Goal: Transaction & Acquisition: Purchase product/service

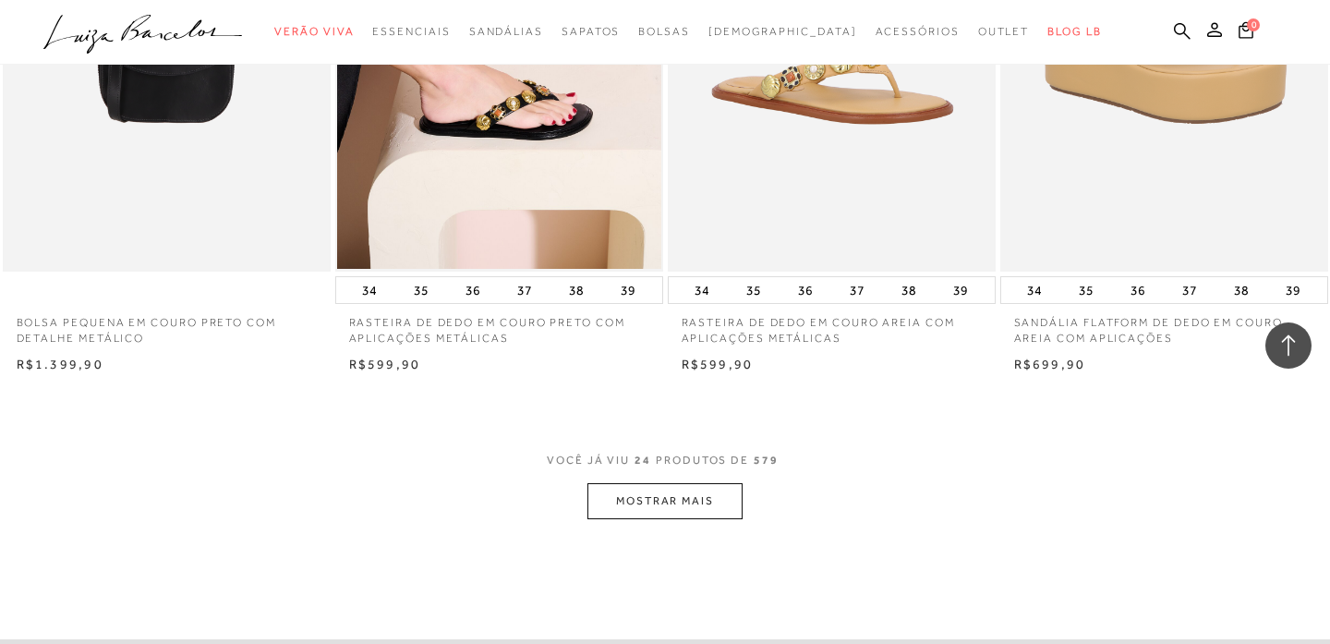
scroll to position [3641, 0]
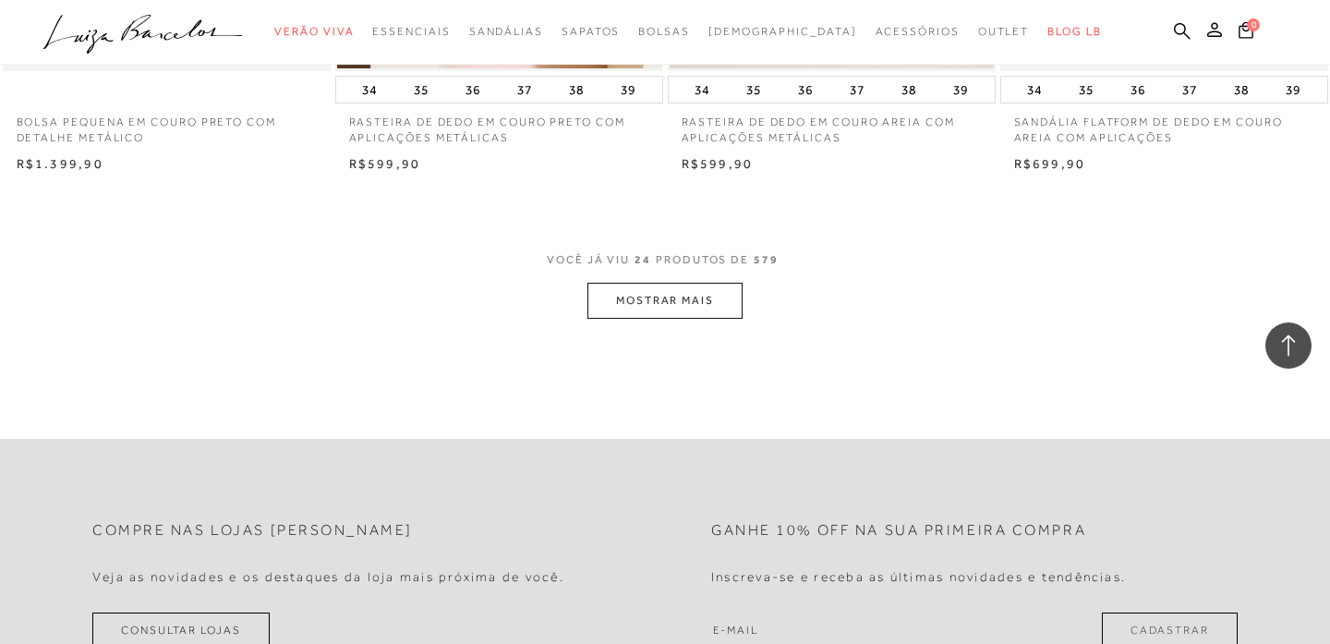
click at [668, 289] on button "MOSTRAR MAIS" at bounding box center [664, 301] width 155 height 36
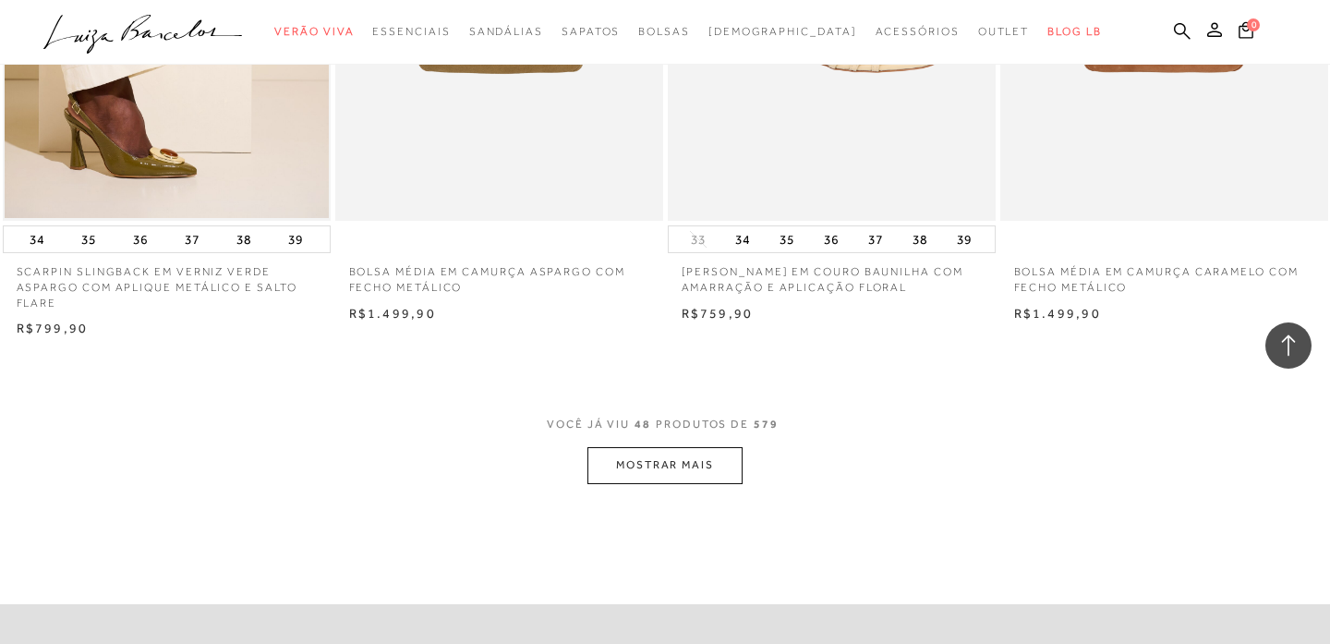
scroll to position [7257, 0]
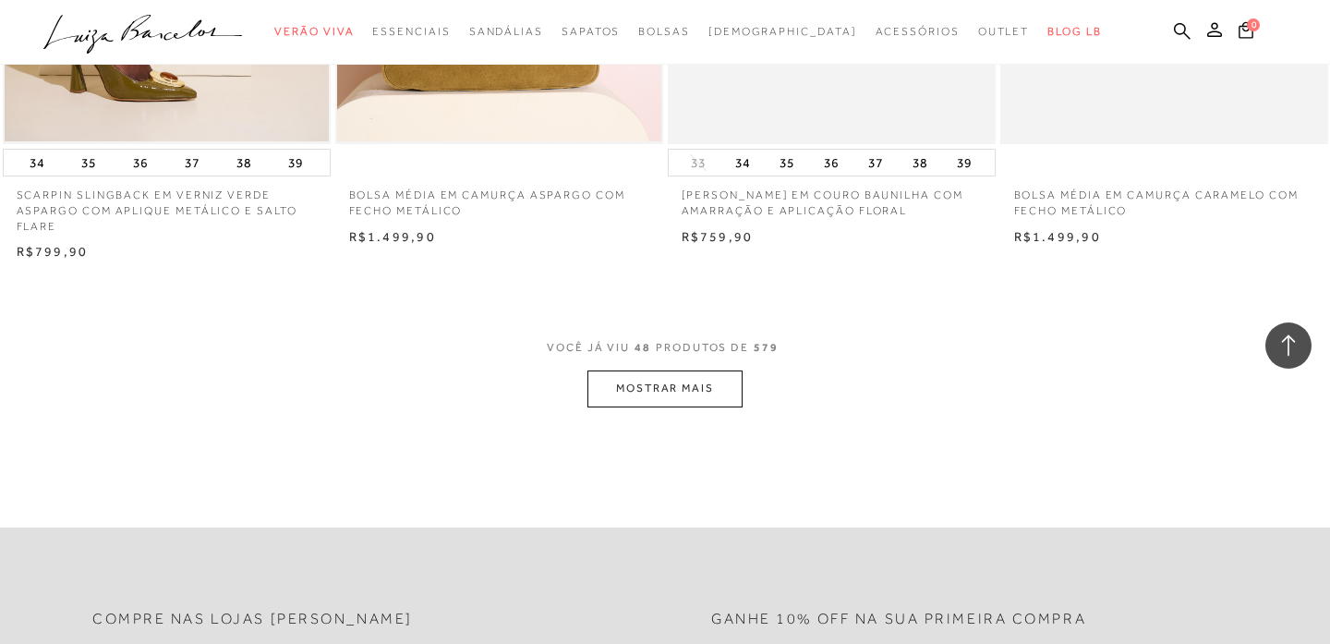
click at [680, 406] on button "MOSTRAR MAIS" at bounding box center [664, 388] width 155 height 36
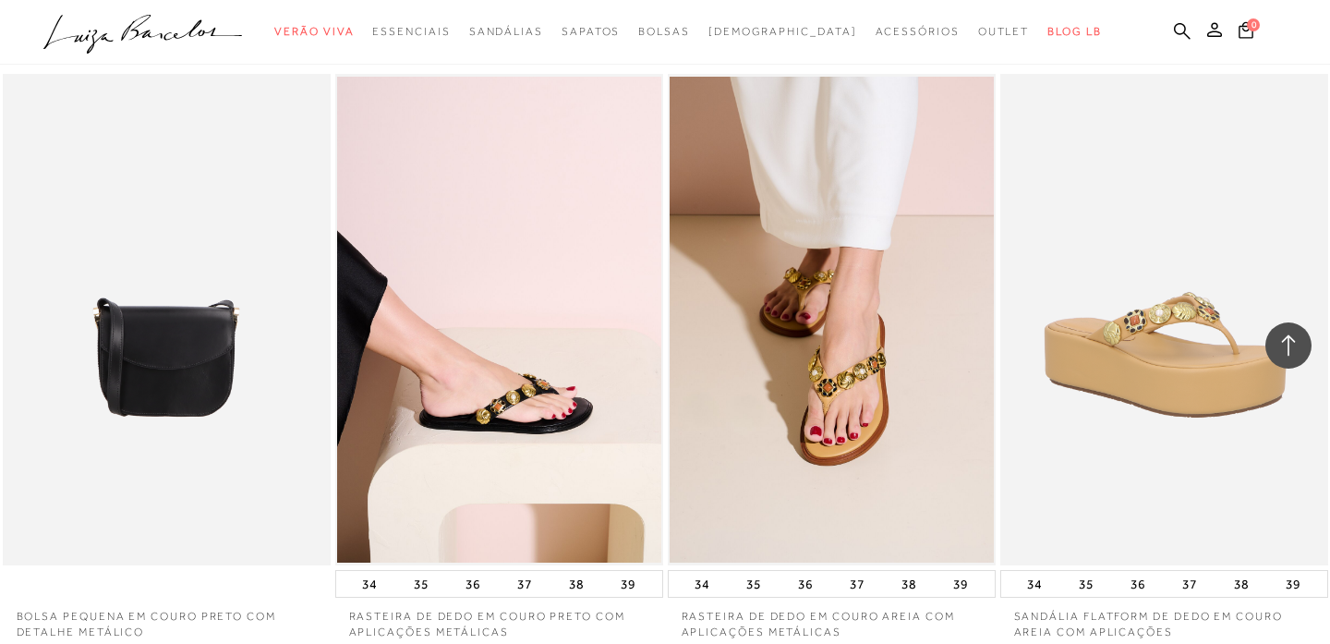
scroll to position [3154, 0]
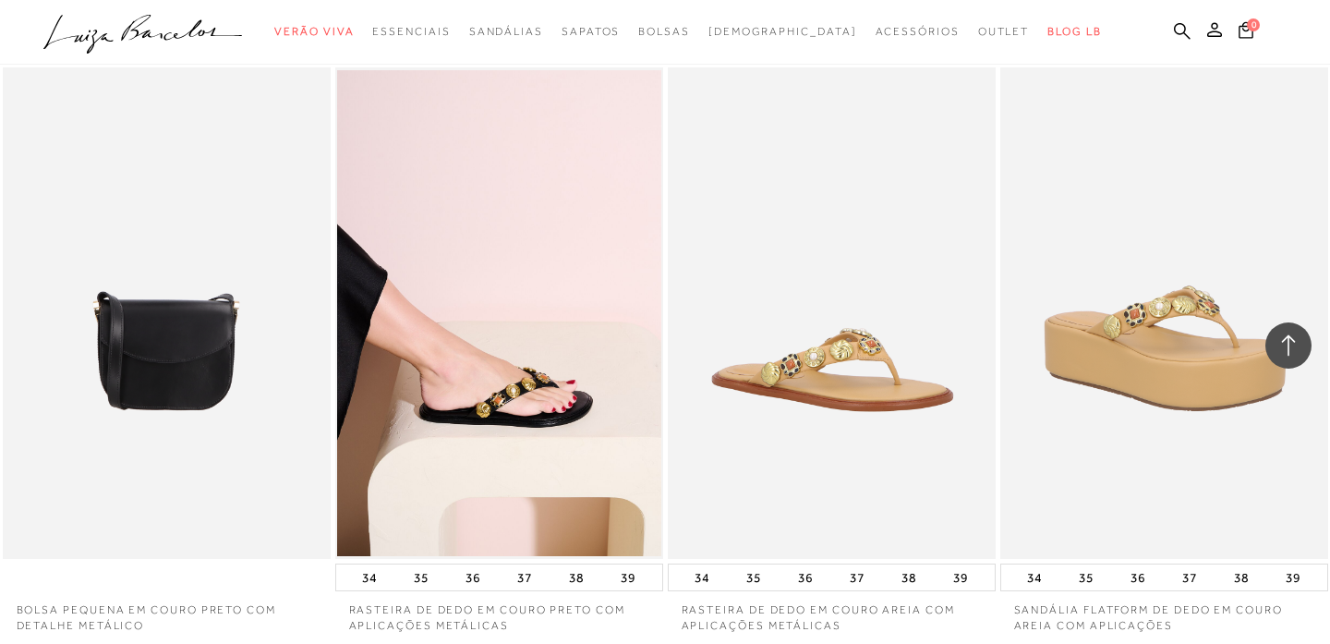
click at [841, 361] on img at bounding box center [833, 313] width 326 height 492
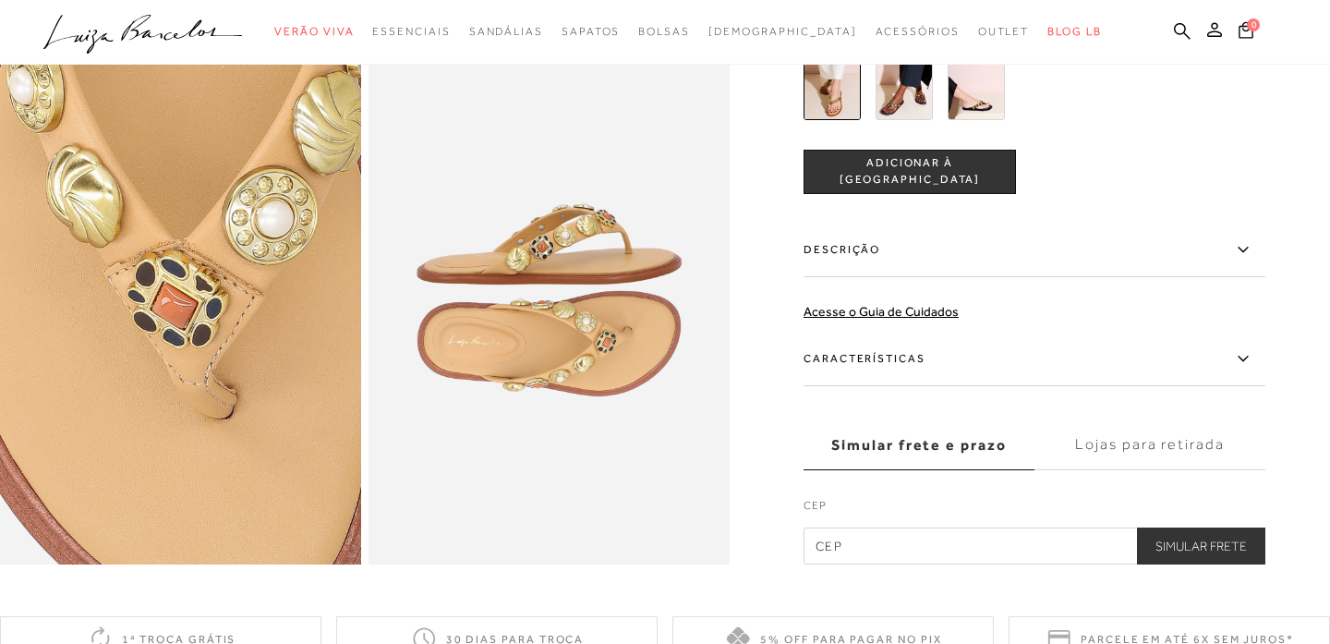
scroll to position [1023, 0]
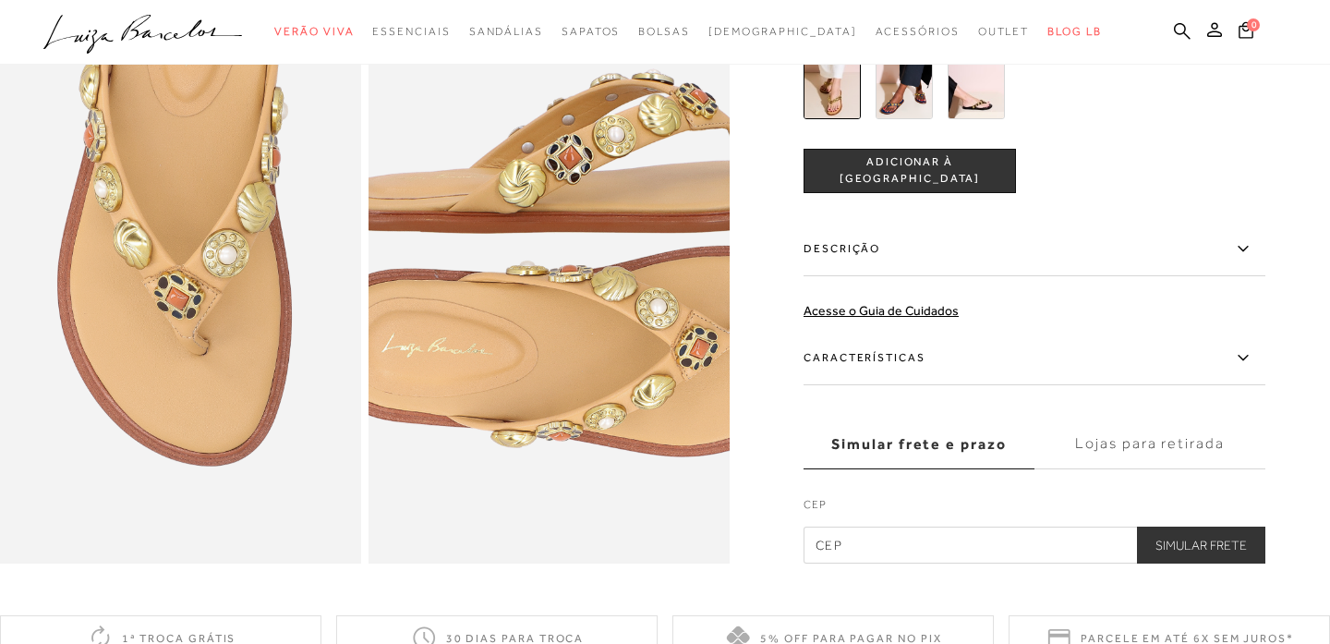
click at [515, 334] on img at bounding box center [584, 251] width 722 height 1084
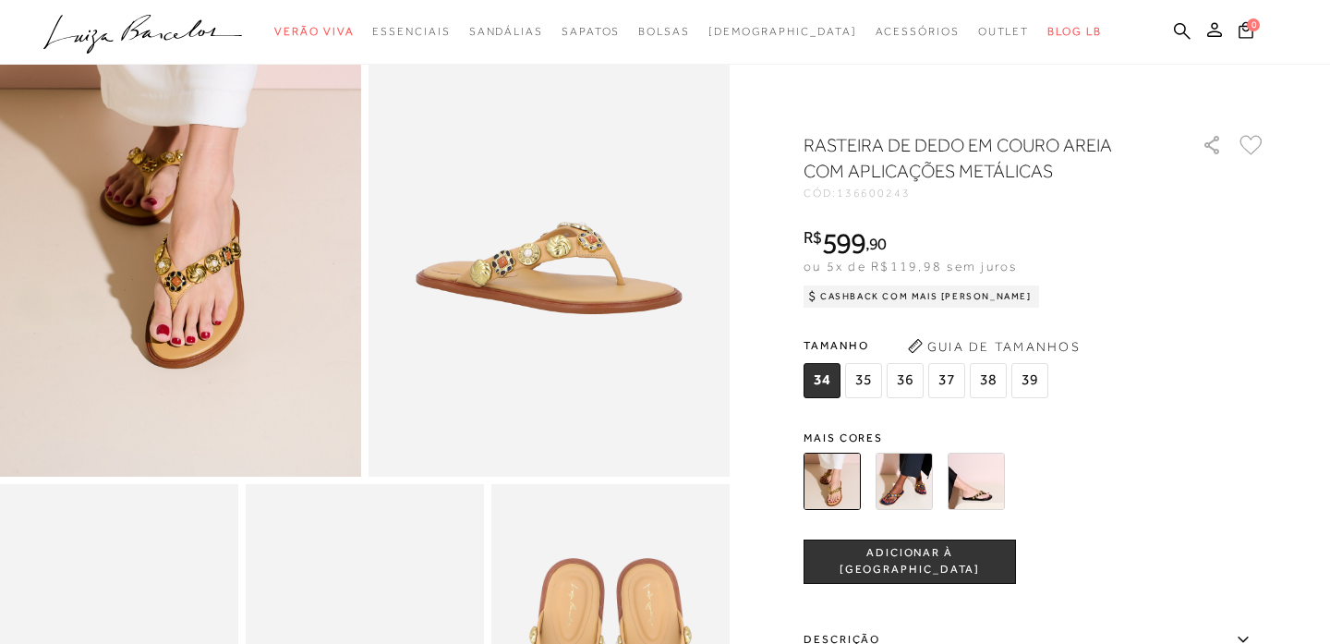
scroll to position [0, 0]
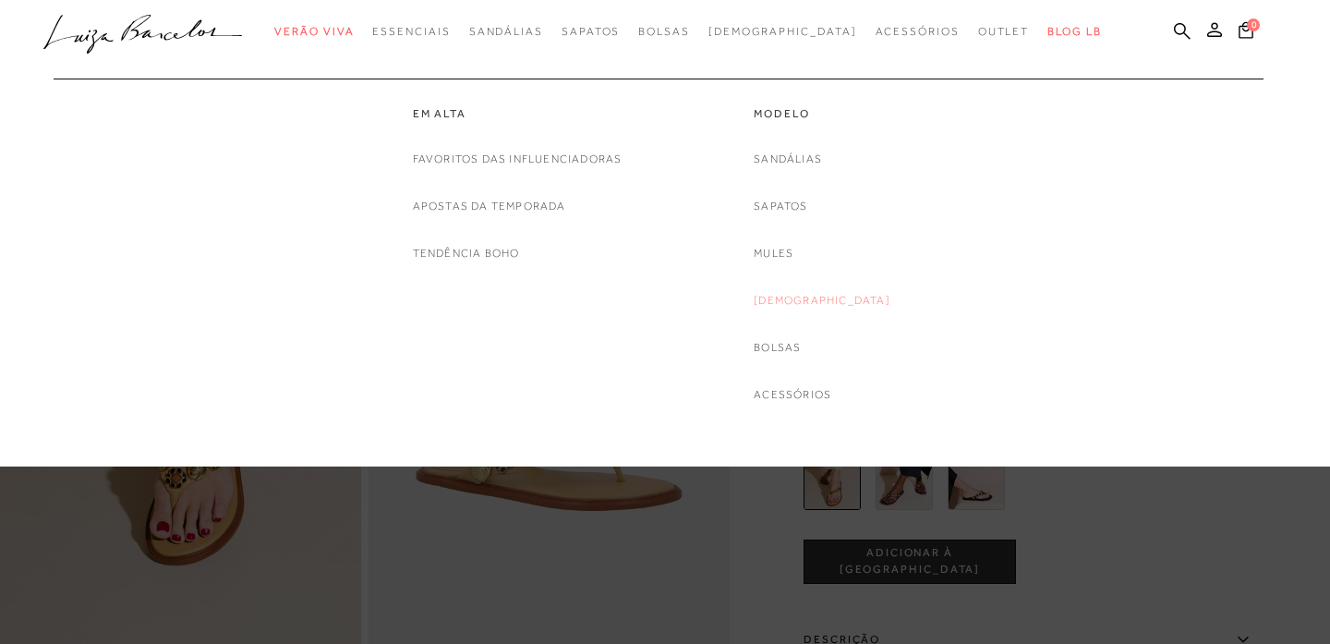
click at [807, 303] on link "[DEMOGRAPHIC_DATA]" at bounding box center [822, 300] width 137 height 19
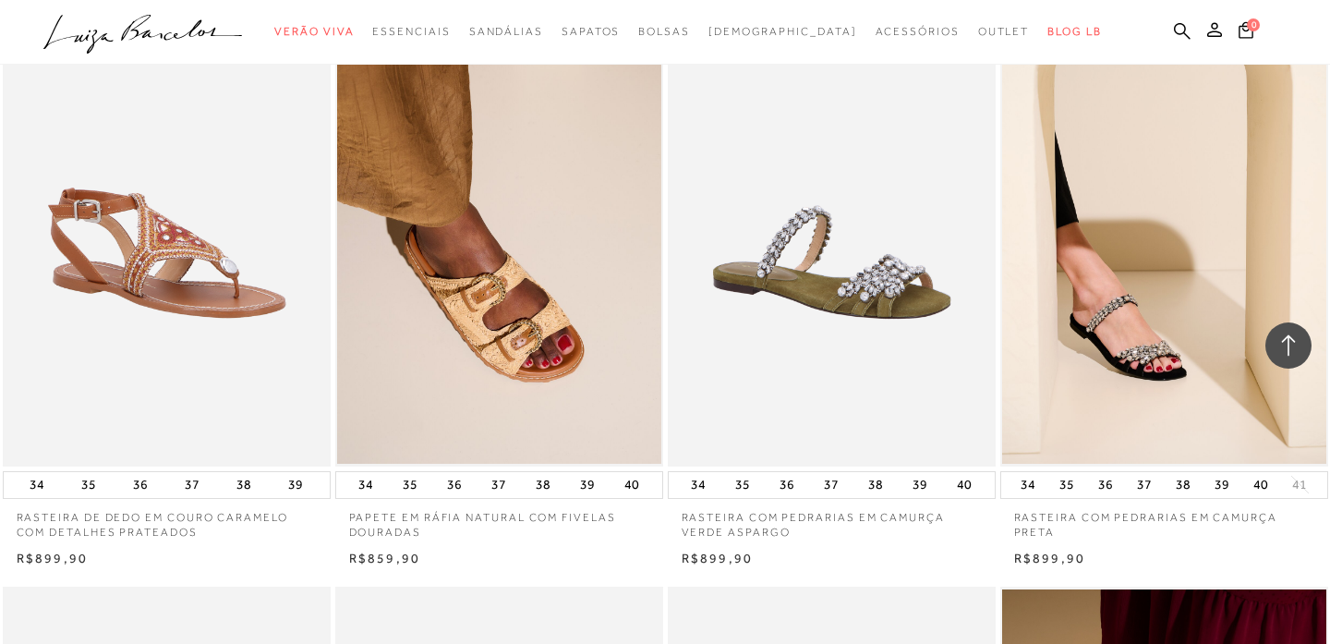
scroll to position [2620, 0]
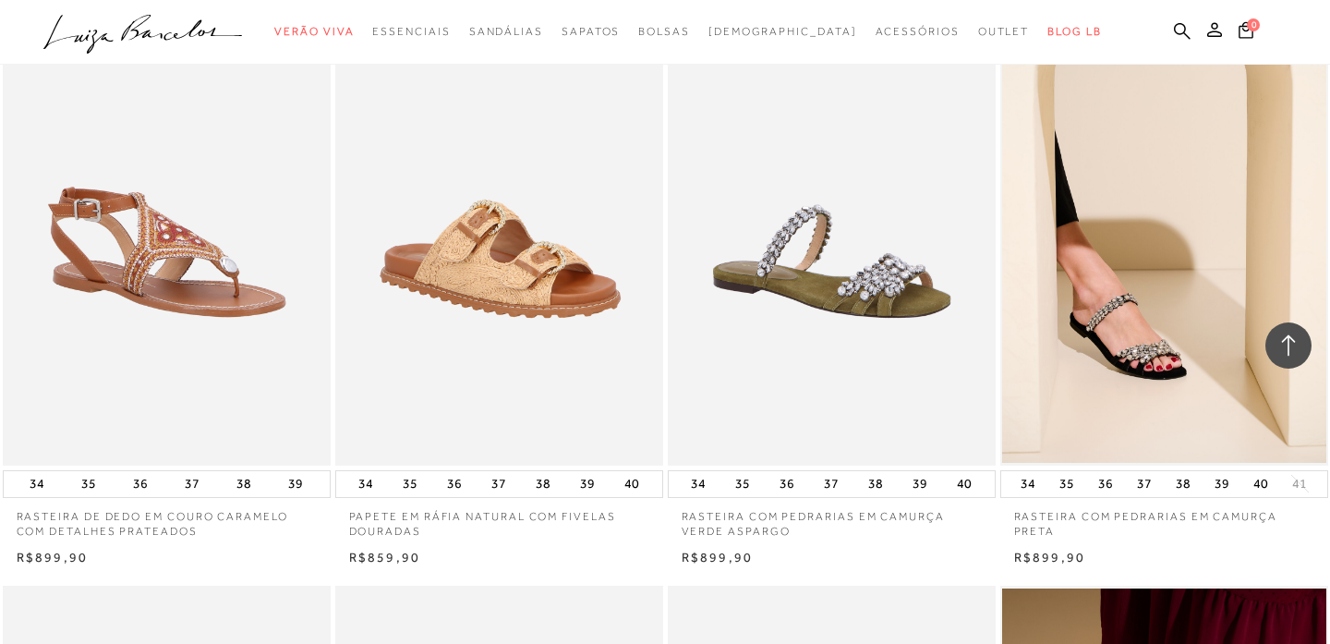
click at [451, 308] on img at bounding box center [500, 219] width 326 height 492
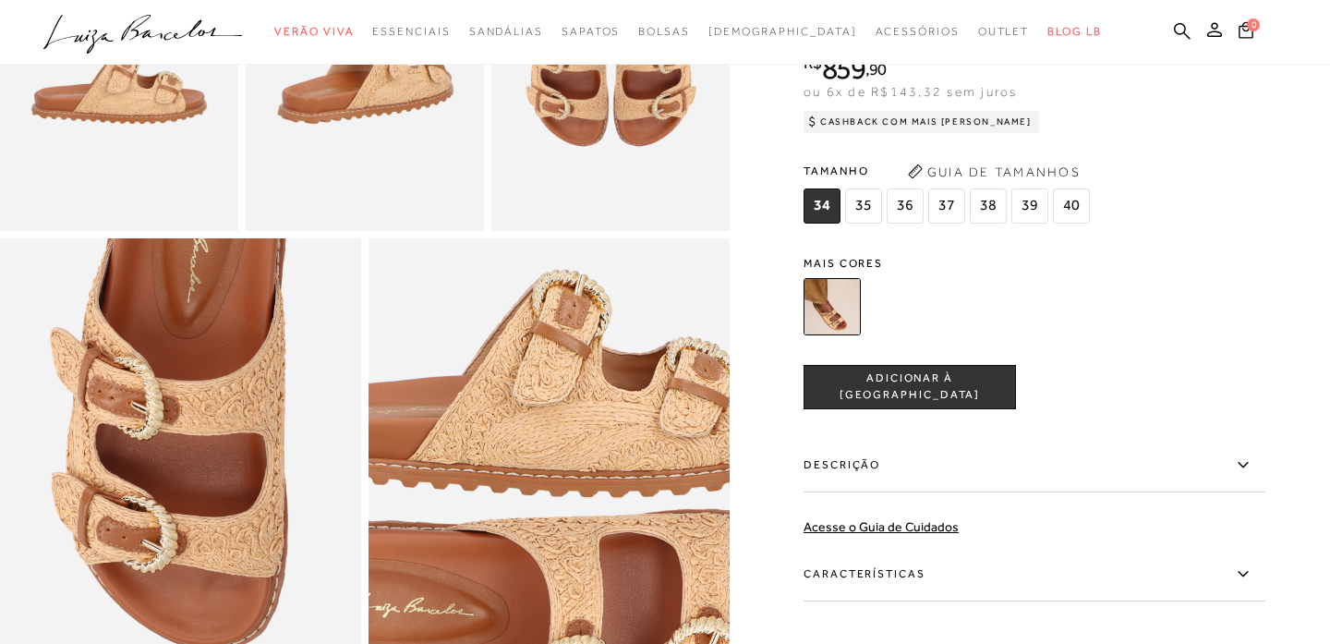
scroll to position [652, 0]
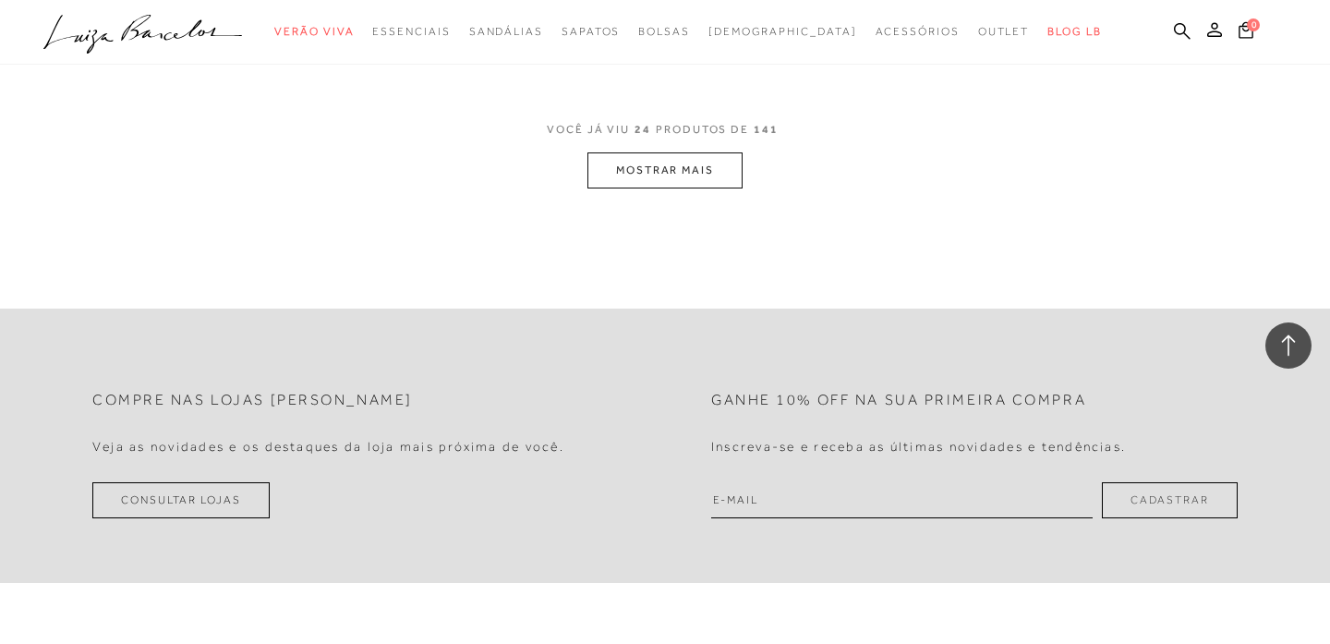
scroll to position [3764, 0]
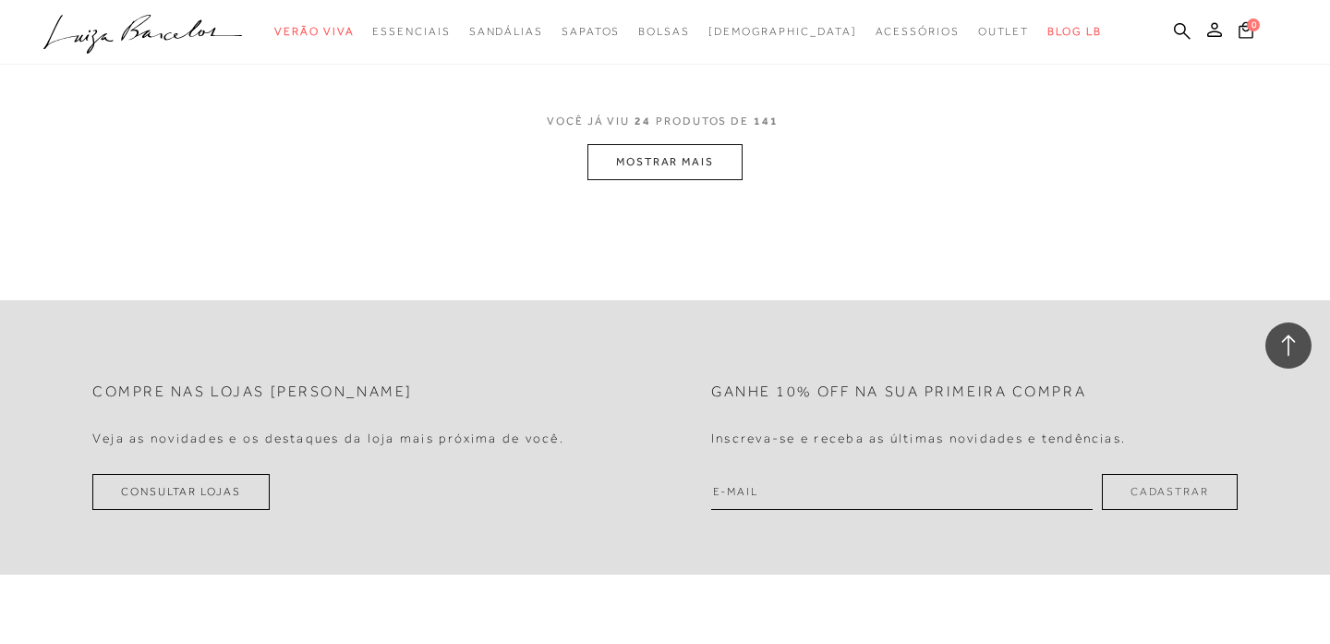
click at [635, 166] on button "MOSTRAR MAIS" at bounding box center [664, 162] width 155 height 36
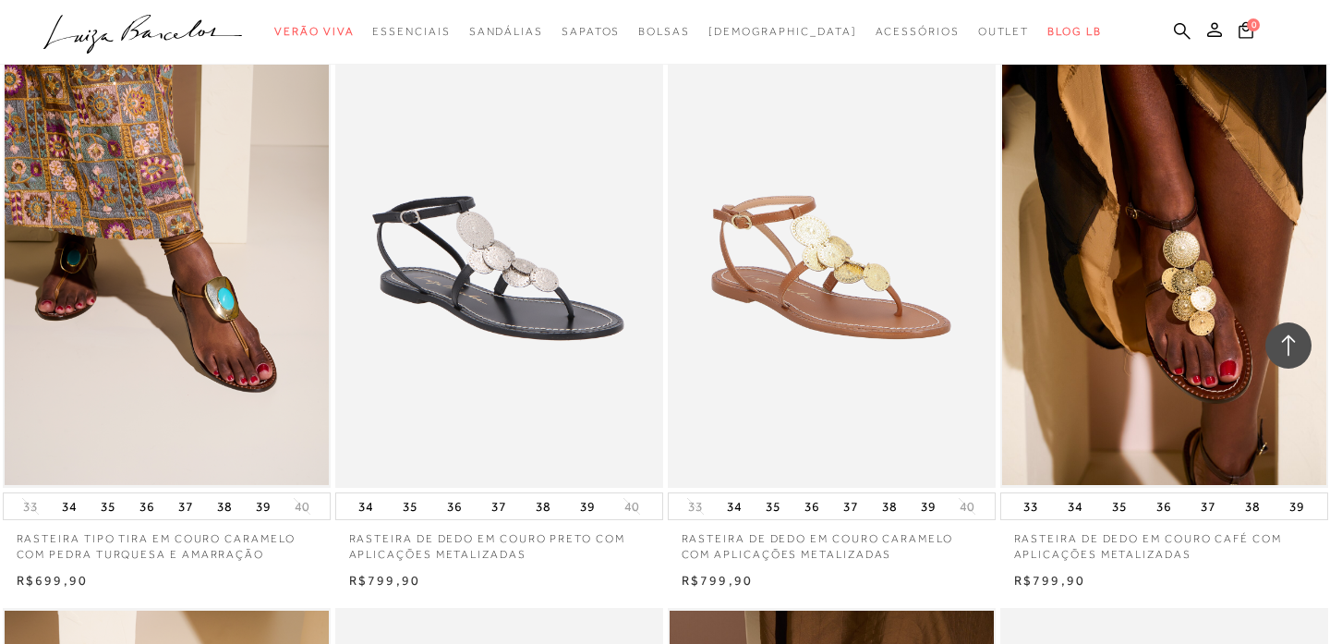
scroll to position [3821, 0]
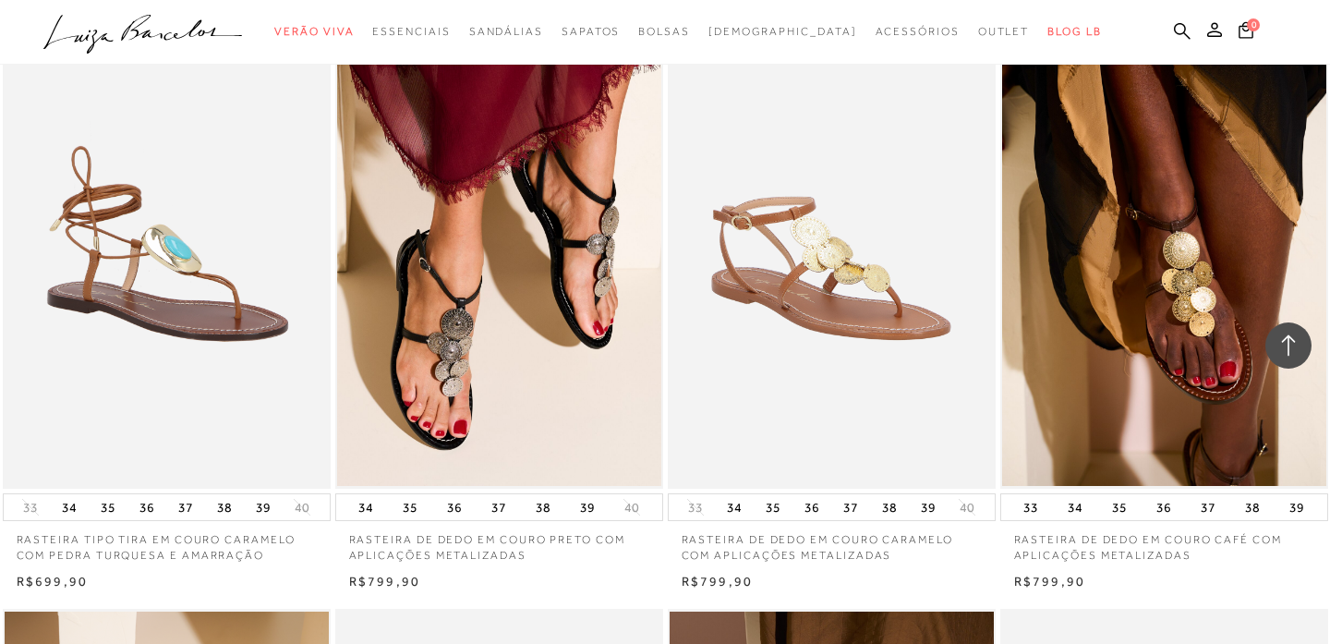
click at [129, 297] on img at bounding box center [168, 242] width 326 height 492
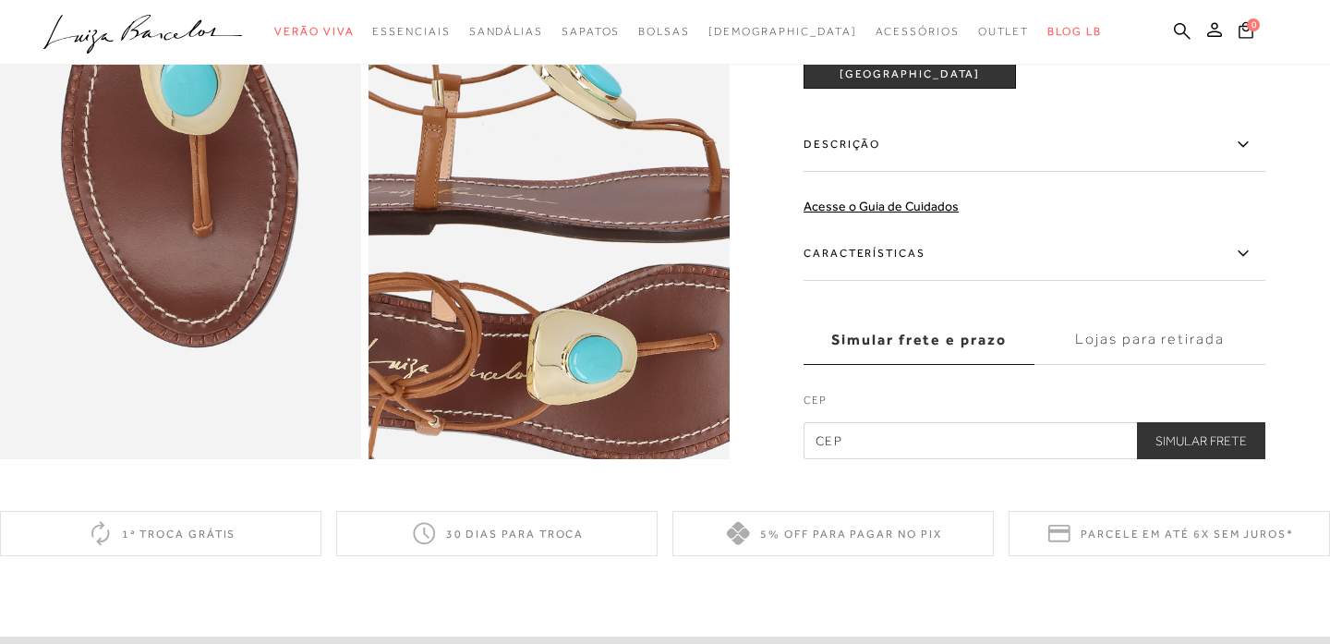
scroll to position [1127, 0]
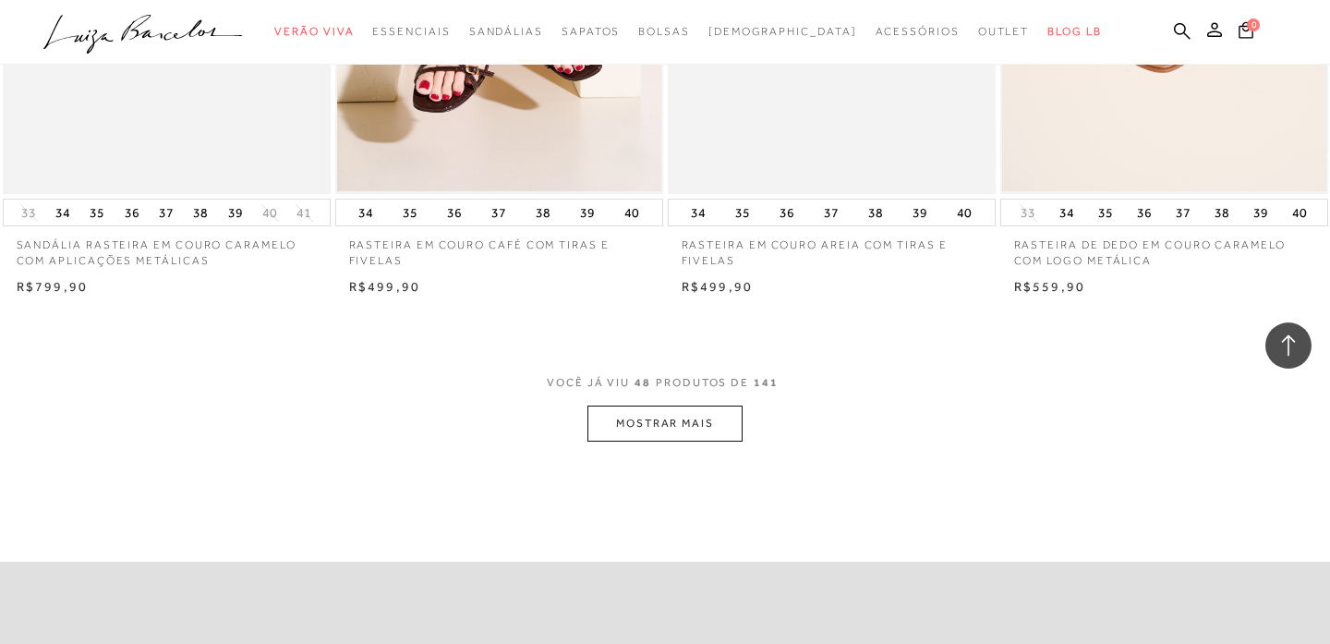
scroll to position [7201, 0]
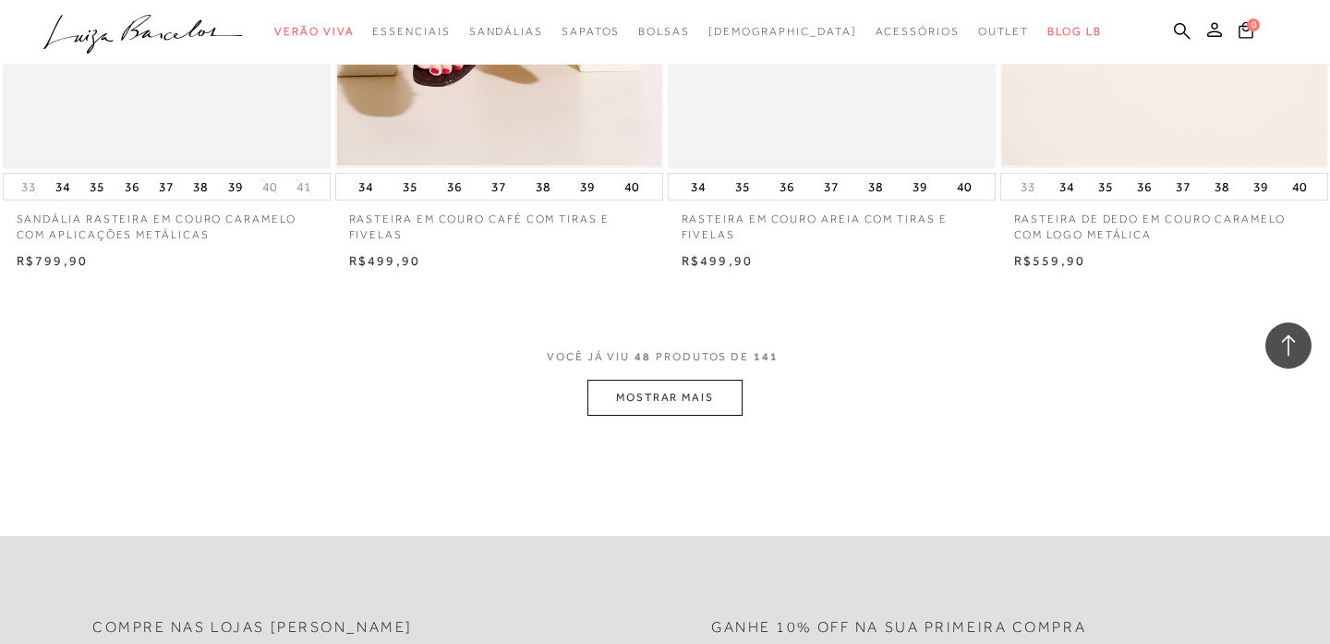
click at [683, 414] on button "MOSTRAR MAIS" at bounding box center [664, 398] width 155 height 36
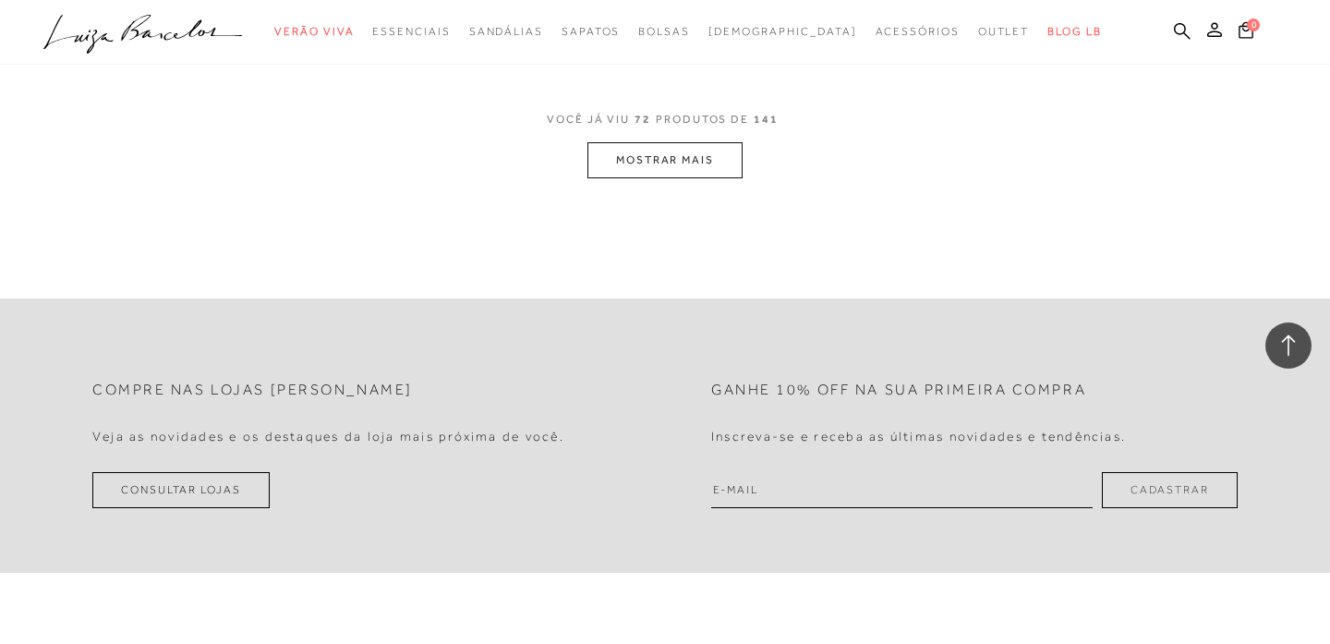
scroll to position [10973, 0]
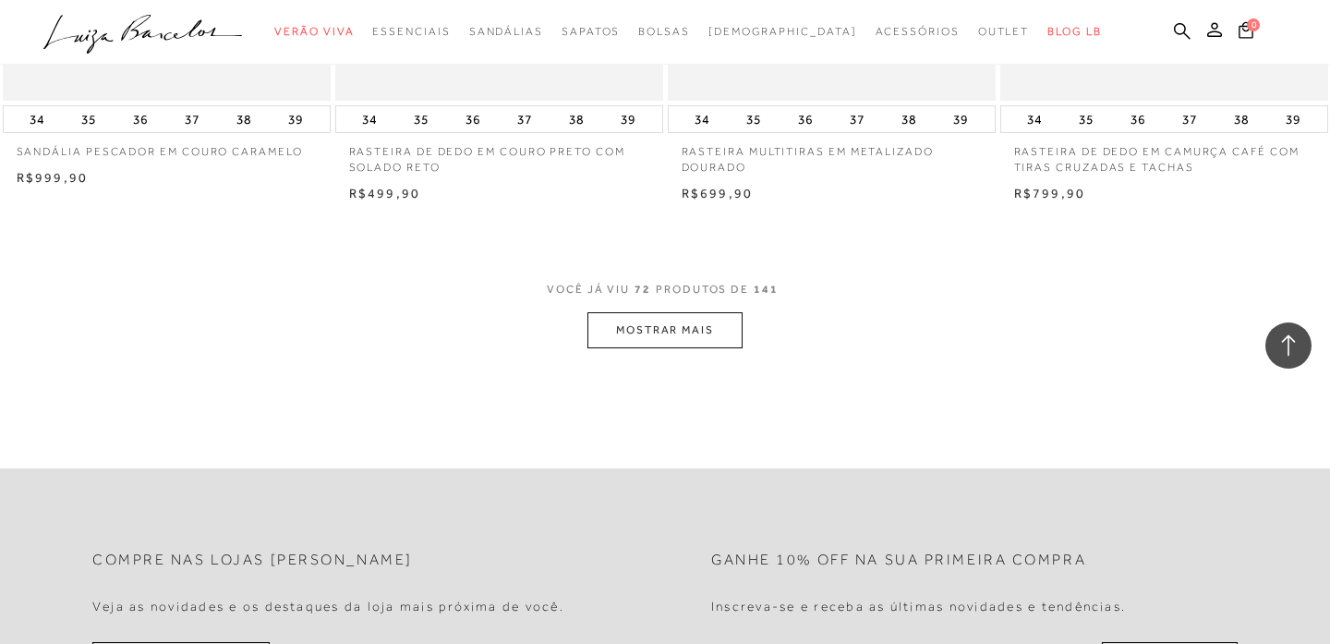
click at [658, 312] on button "MOSTRAR MAIS" at bounding box center [664, 330] width 155 height 36
